Goal: Find specific page/section: Find specific page/section

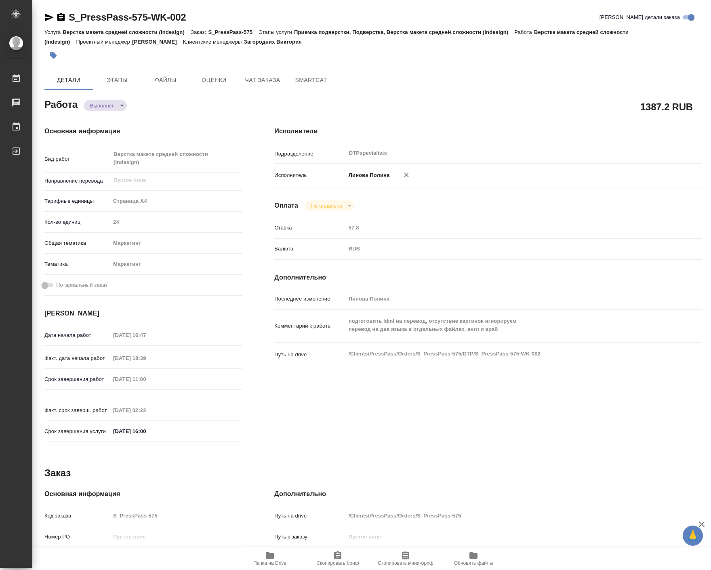
type textarea "x"
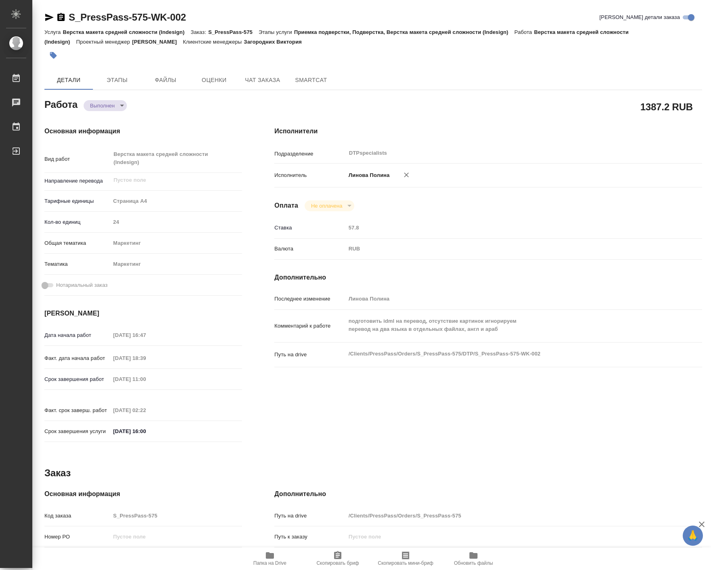
type textarea "x"
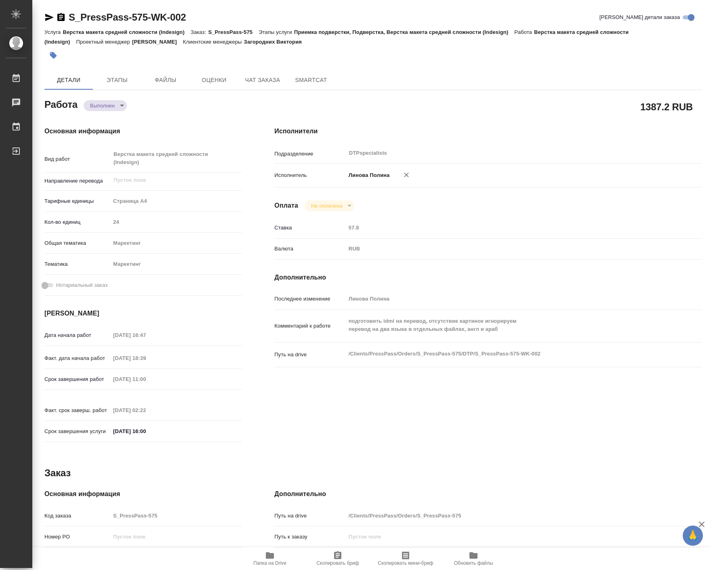
type textarea "x"
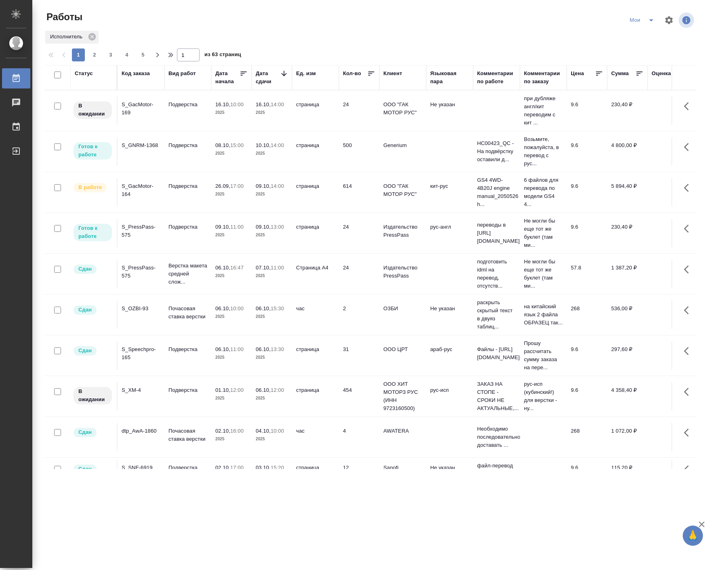
click at [221, 235] on p "2025" at bounding box center [231, 235] width 32 height 8
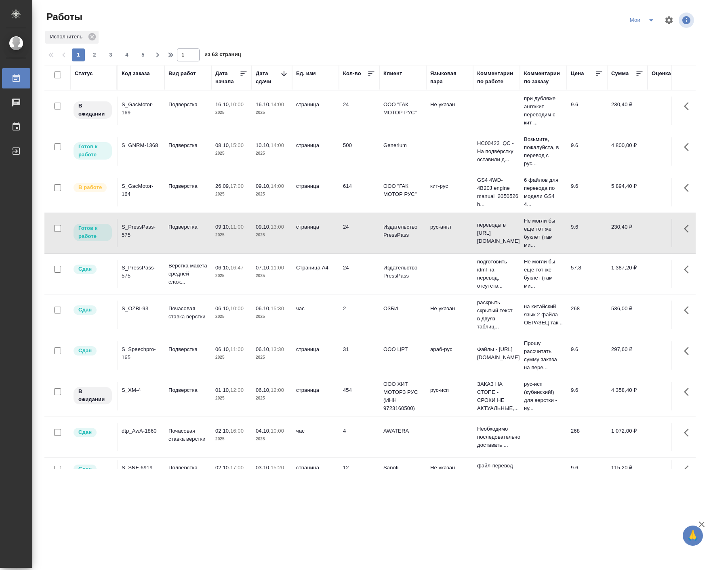
click at [221, 235] on p "2025" at bounding box center [231, 235] width 32 height 8
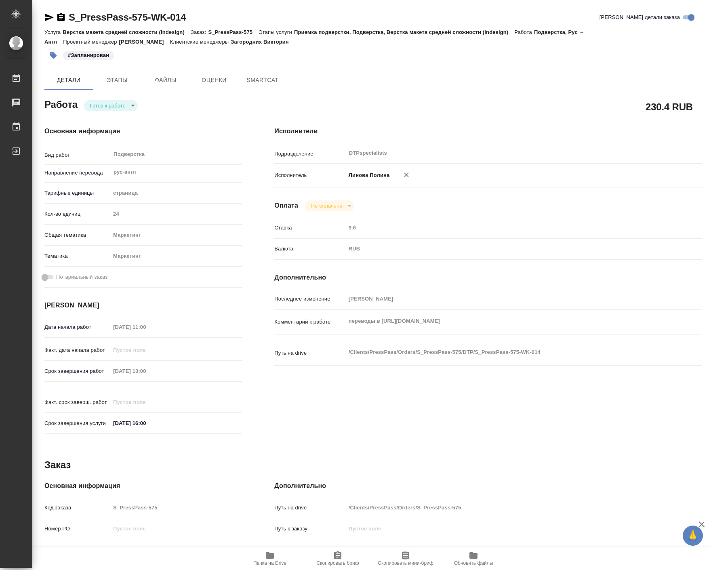
type textarea "x"
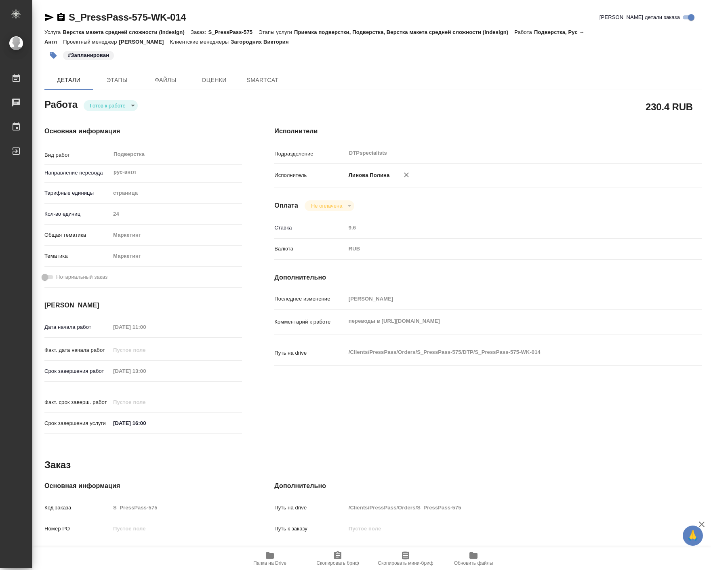
type textarea "x"
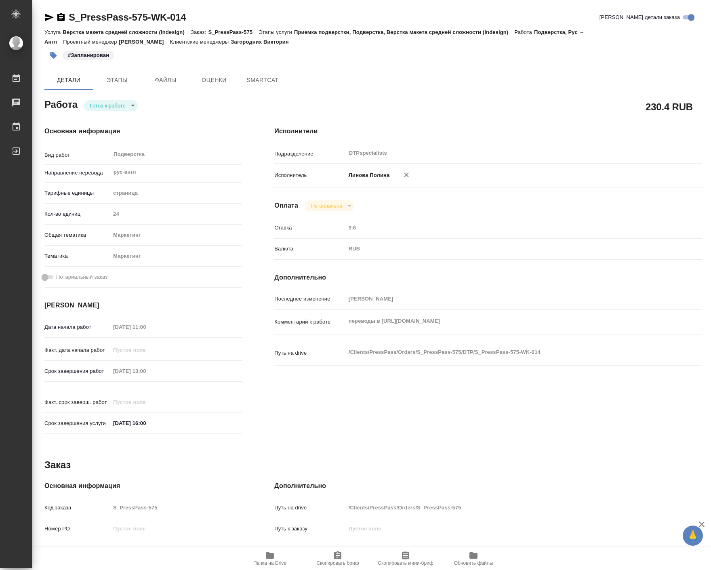
type textarea "x"
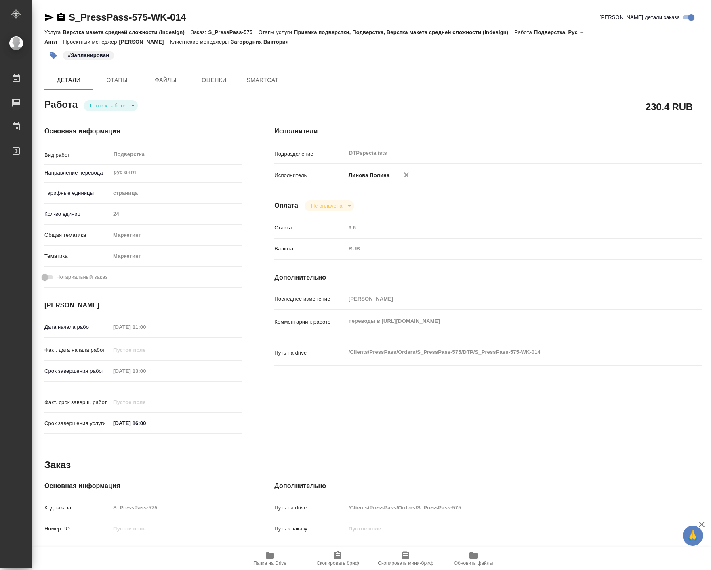
type textarea "x"
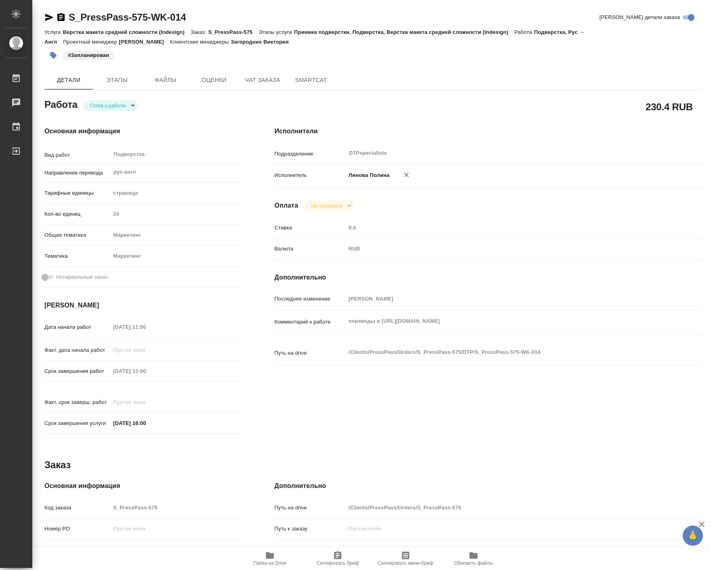
type textarea "x"
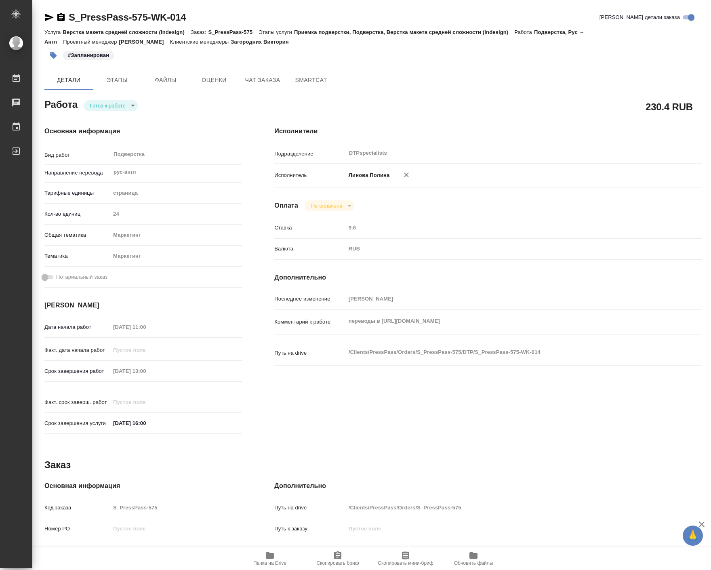
type textarea "x"
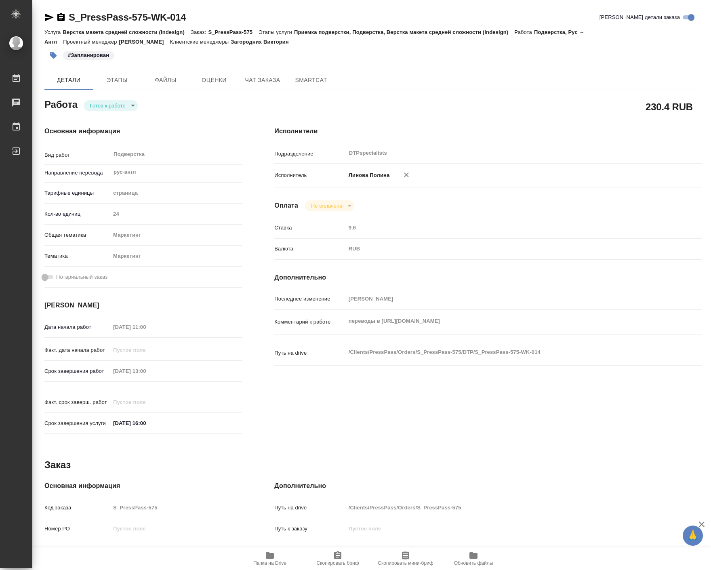
click at [124, 108] on body "🙏 .cls-1 fill:#fff; AWATERA Linova Polina Работы 0 Чаты График Выйти S_PressPas…" at bounding box center [355, 285] width 711 height 570
click at [122, 107] on li "В работе" at bounding box center [112, 106] width 57 height 14
type textarea "x"
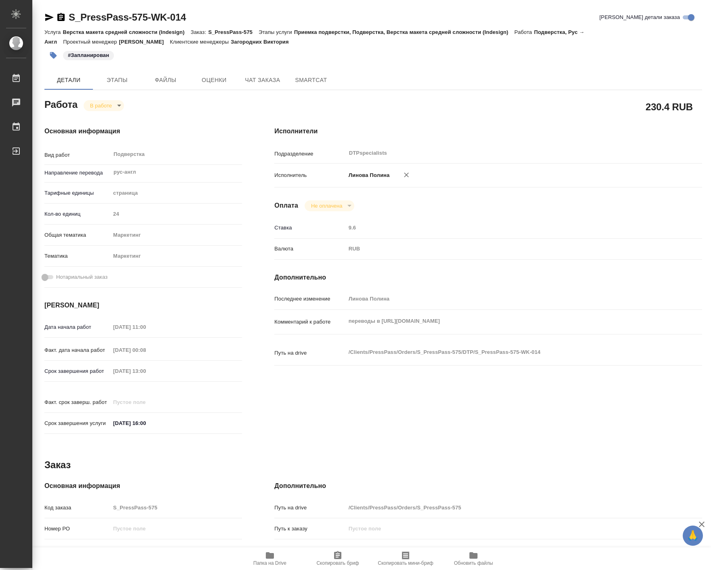
type textarea "x"
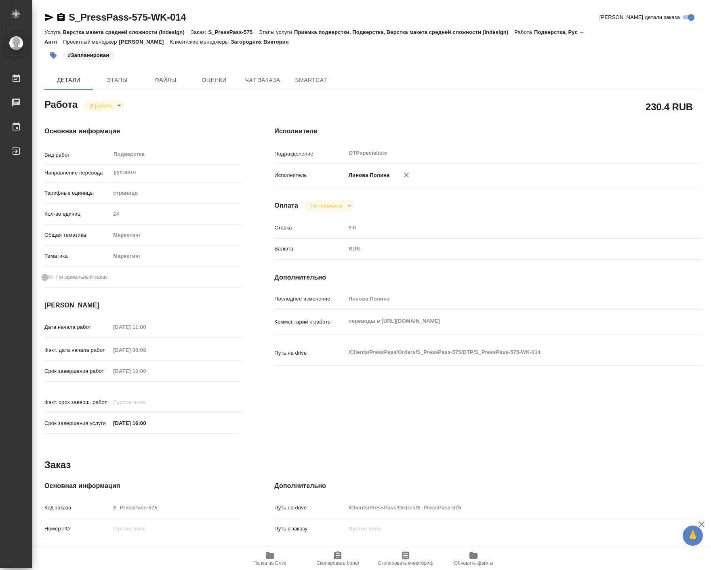
type textarea "x"
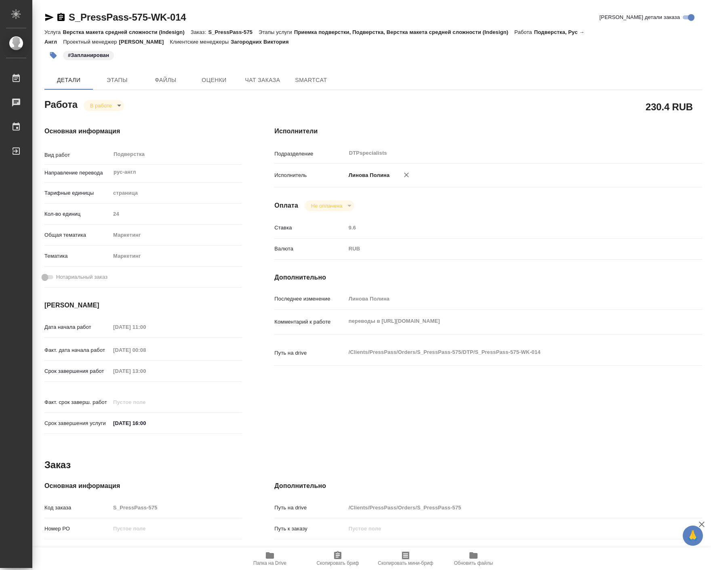
type textarea "x"
click at [260, 81] on span "Чат заказа" at bounding box center [262, 80] width 39 height 10
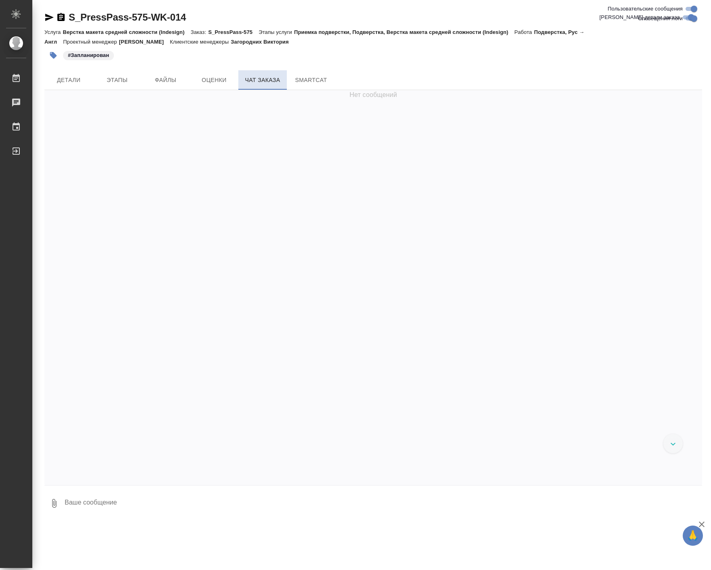
scroll to position [3172, 0]
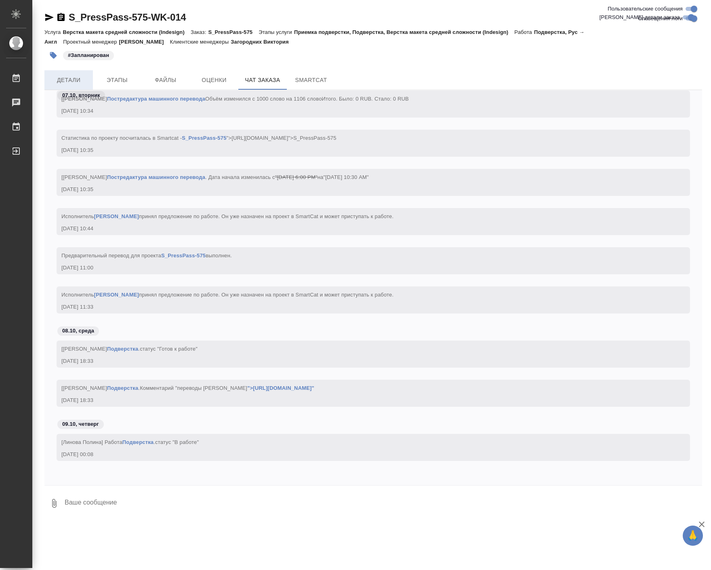
click at [65, 73] on button "Детали" at bounding box center [68, 79] width 48 height 19
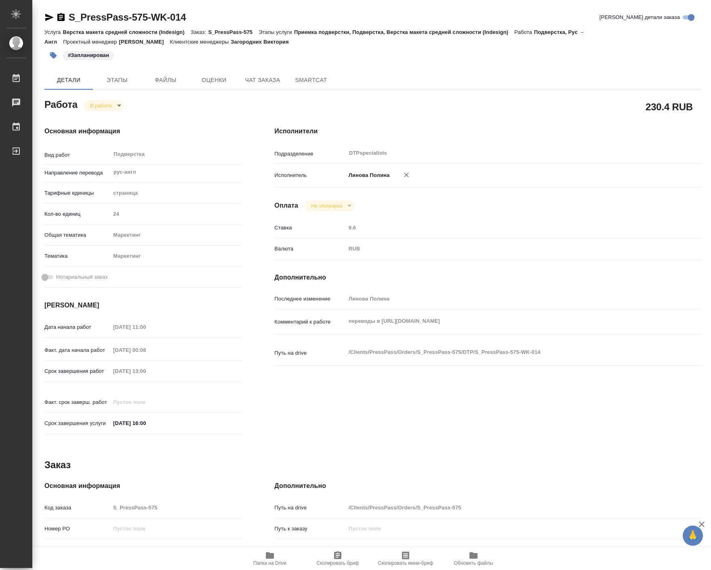
type textarea "x"
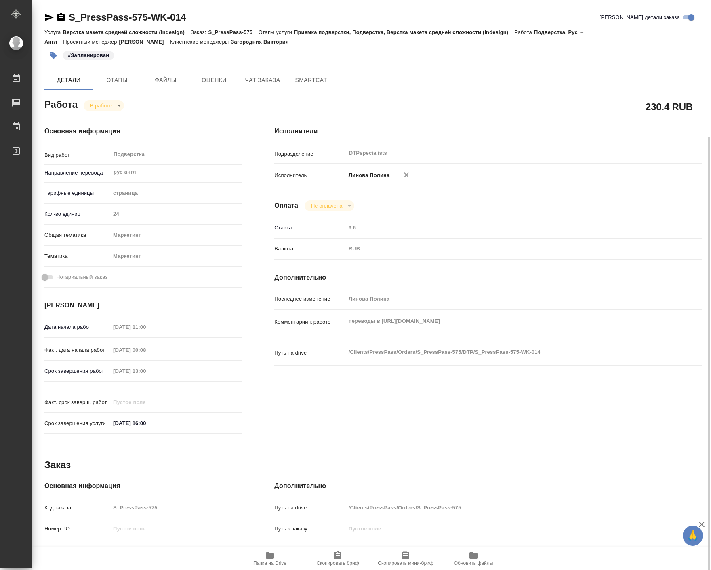
scroll to position [119, 0]
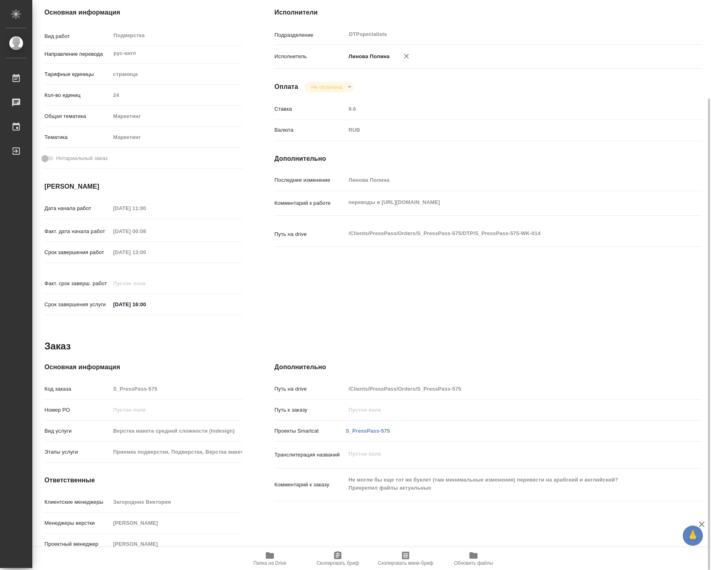
type textarea "x"
